Goal: Information Seeking & Learning: Find specific fact

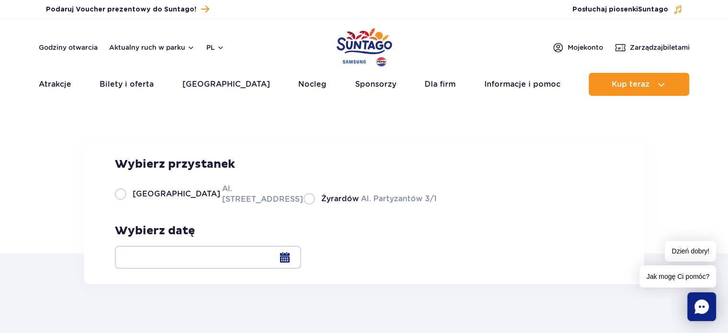
click at [120, 204] on label "Warszawa Al. [STREET_ADDRESS]" at bounding box center [203, 194] width 177 height 22
click at [120, 204] on input "Warszawa Al. [STREET_ADDRESS]" at bounding box center [120, 203] width 11 height 2
radio input "true"
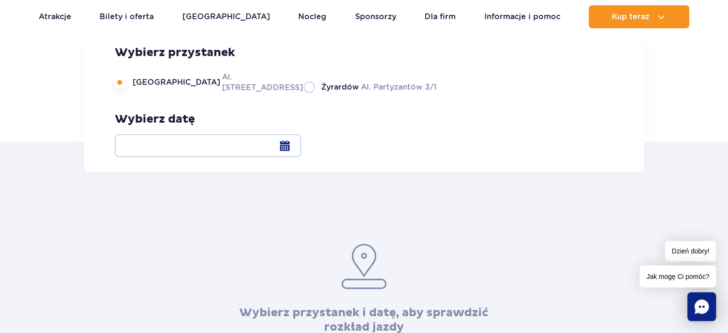
click at [301, 143] on div at bounding box center [208, 145] width 186 height 23
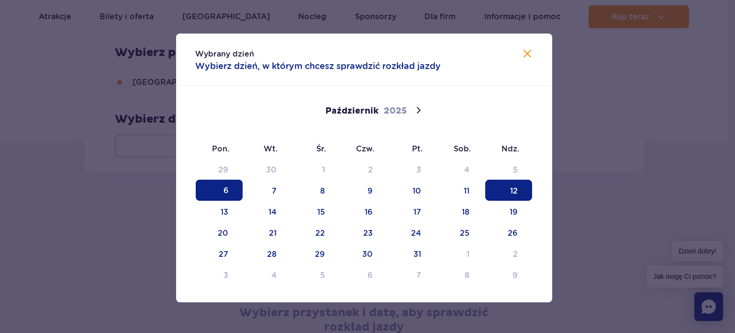
click at [495, 190] on span "12" at bounding box center [508, 189] width 47 height 21
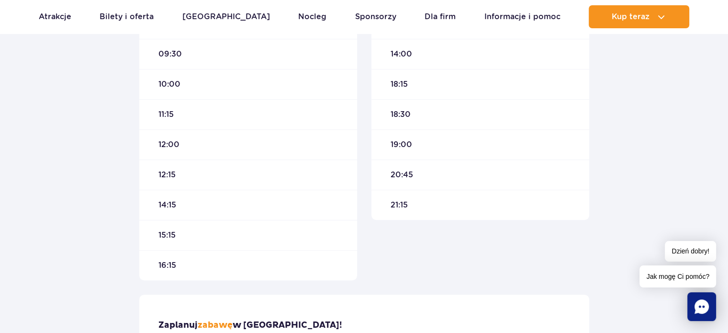
scroll to position [446, 0]
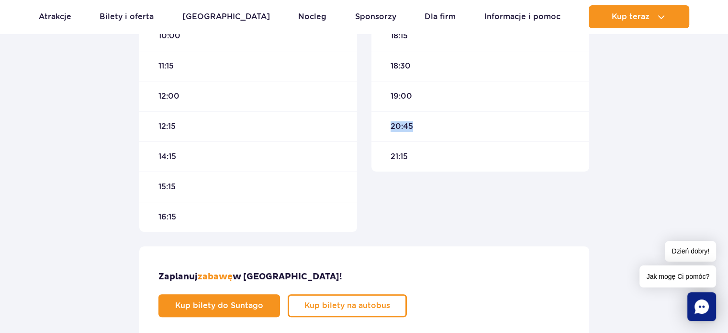
drag, startPoint x: 388, startPoint y: 124, endPoint x: 433, endPoint y: 119, distance: 45.3
click at [433, 119] on div "20:45" at bounding box center [480, 126] width 218 height 30
drag, startPoint x: 390, startPoint y: 94, endPoint x: 420, endPoint y: 95, distance: 29.7
click at [420, 95] on div "19:00" at bounding box center [480, 96] width 218 height 30
click at [389, 94] on div "19:00" at bounding box center [480, 96] width 218 height 30
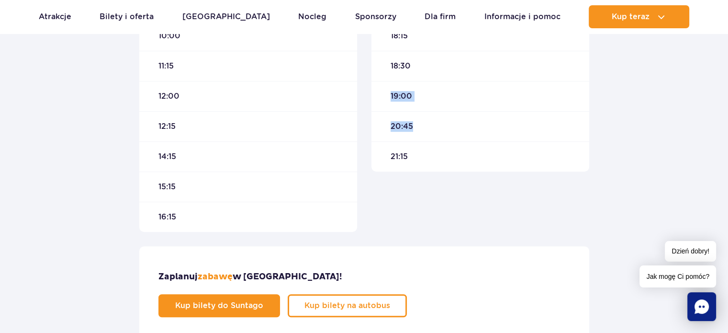
drag, startPoint x: 389, startPoint y: 94, endPoint x: 425, endPoint y: 118, distance: 43.5
click at [425, 118] on div "Odjazd 11:15 14:00 18:15 18:30 19:00 20:45 21:15" at bounding box center [480, 51] width 218 height 241
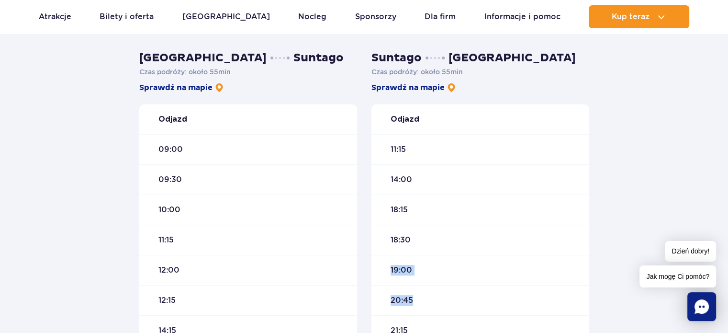
scroll to position [335, 0]
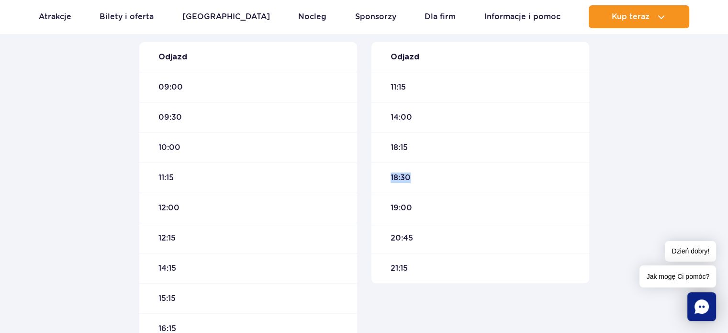
drag, startPoint x: 389, startPoint y: 176, endPoint x: 417, endPoint y: 176, distance: 28.7
click at [417, 176] on div "18:30" at bounding box center [480, 177] width 218 height 30
click at [407, 182] on span "18:30" at bounding box center [400, 177] width 20 height 11
drag, startPoint x: 391, startPoint y: 174, endPoint x: 418, endPoint y: 174, distance: 27.3
click at [418, 174] on div "18:30" at bounding box center [480, 177] width 218 height 30
